Goal: Find contact information: Obtain details needed to contact an individual or organization

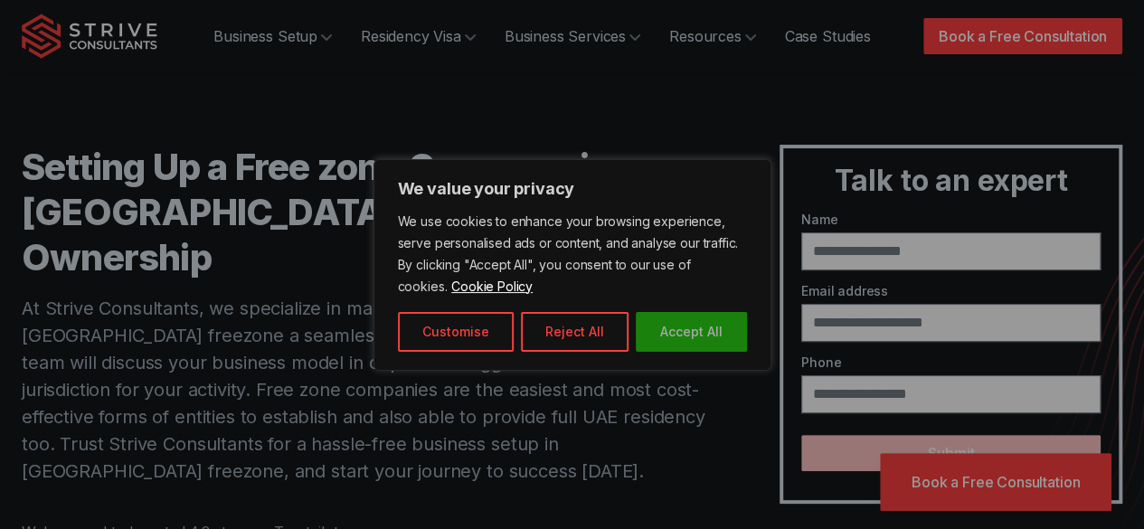
click at [705, 334] on button "Accept All" at bounding box center [691, 332] width 111 height 40
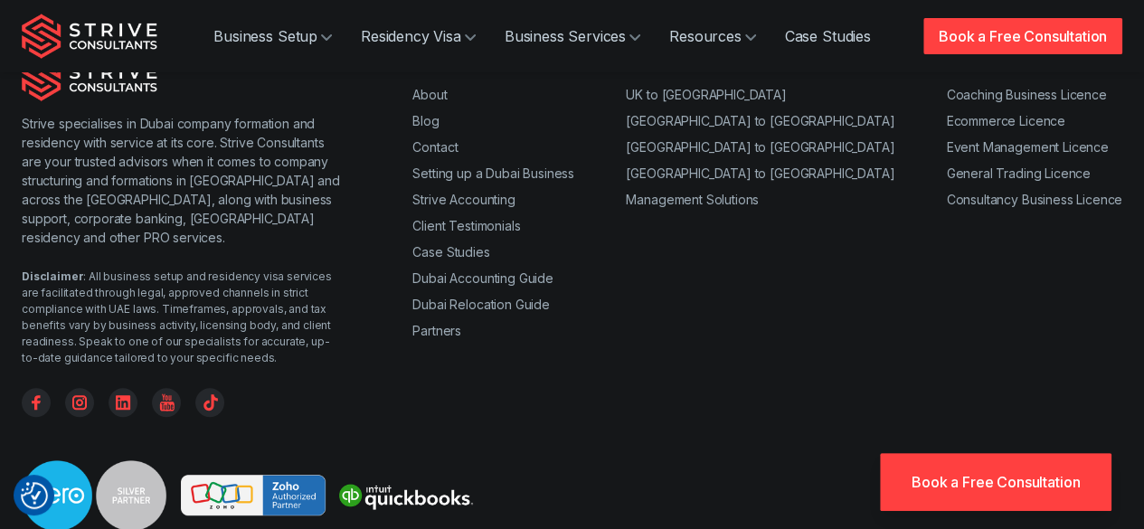
scroll to position [7144, 0]
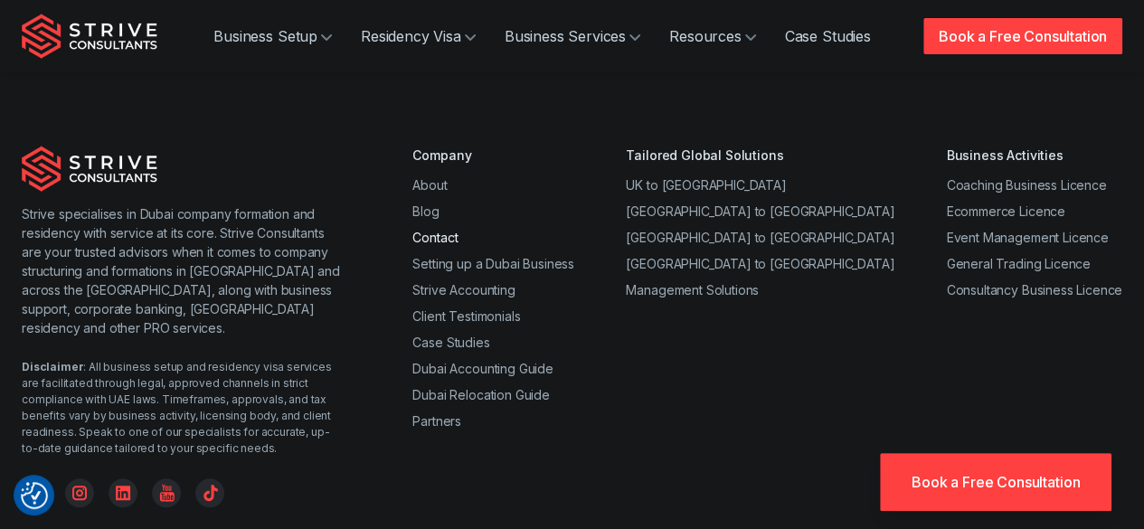
click at [423, 230] on link "Contact" at bounding box center [434, 237] width 45 height 15
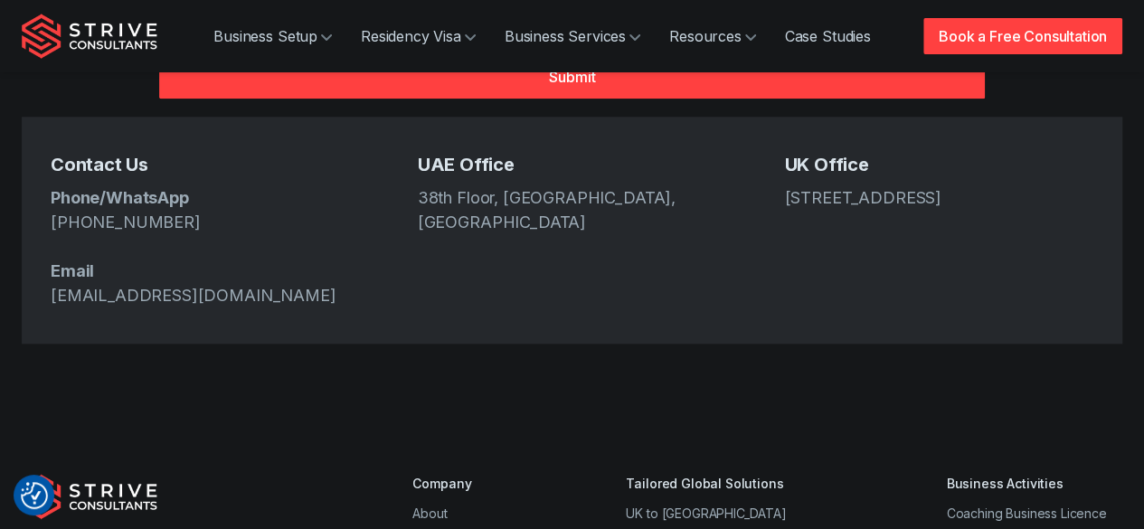
scroll to position [814, 0]
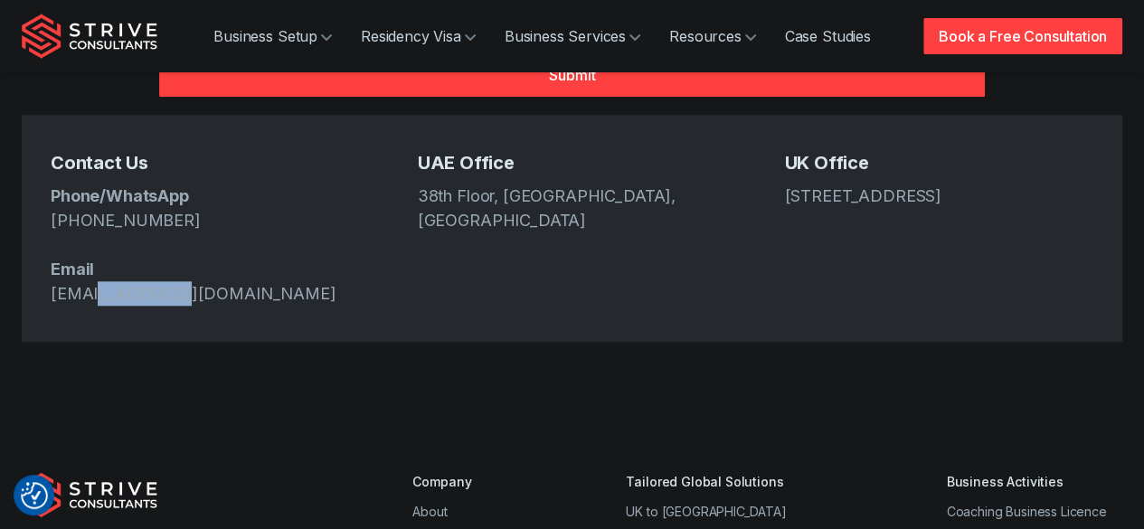
drag, startPoint x: 165, startPoint y: 231, endPoint x: 91, endPoint y: 234, distance: 73.3
click at [91, 234] on p "Phone/WhatsApp +971 4 439 6282 Email info@strive.ae" at bounding box center [205, 245] width 309 height 122
copy link "strive.ae"
